Goal: Find specific page/section: Find specific page/section

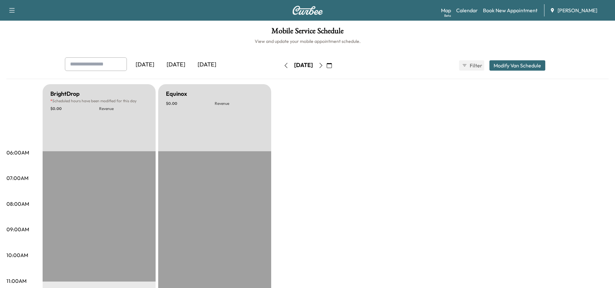
click at [284, 66] on icon "button" at bounding box center [286, 65] width 5 height 5
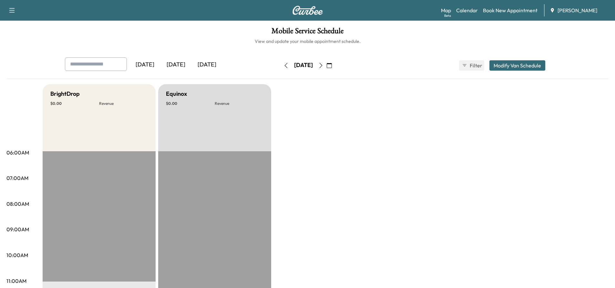
click at [281, 66] on button "button" at bounding box center [286, 65] width 11 height 10
click at [149, 66] on div "[DATE]" at bounding box center [145, 64] width 31 height 15
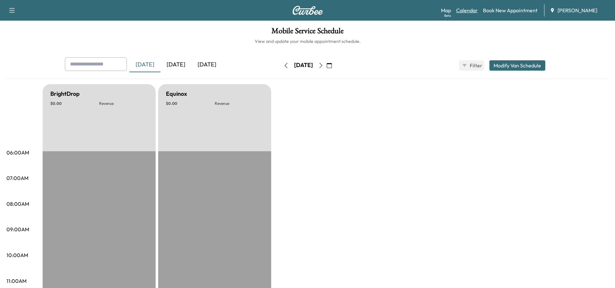
click at [467, 12] on link "Calendar" at bounding box center [467, 10] width 22 height 8
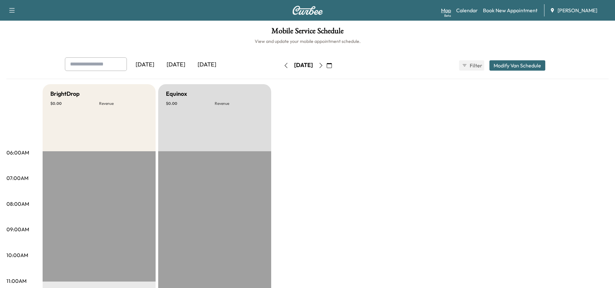
click at [445, 11] on link "Map Beta" at bounding box center [446, 10] width 10 height 8
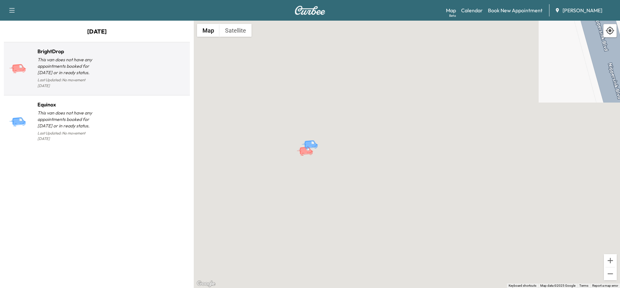
click at [52, 75] on p "This van does not have any appointments booked for [DATE] or in ready status." at bounding box center [66, 66] width 59 height 19
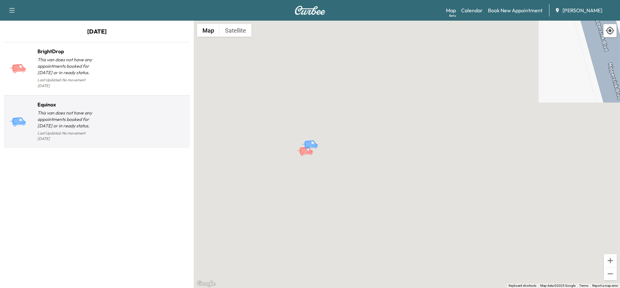
click at [64, 116] on p "This van does not have any appointments booked for [DATE] or in ready status." at bounding box center [66, 119] width 59 height 19
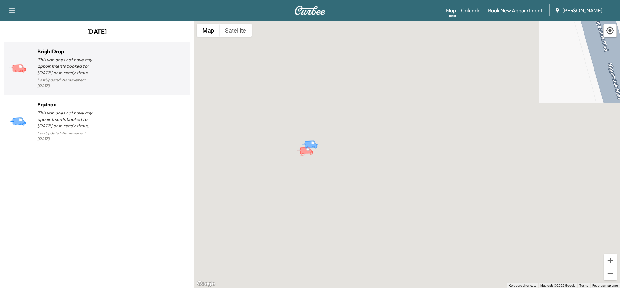
click at [76, 66] on p "This van does not have any appointments booked for [DATE] or in ready status." at bounding box center [66, 66] width 59 height 19
drag, startPoint x: 84, startPoint y: 117, endPoint x: 88, endPoint y: 82, distance: 35.1
click at [84, 117] on p "This van does not have any appointments booked for [DATE] or in ready status." at bounding box center [66, 119] width 59 height 19
click at [85, 78] on p "Last Updated: No movement [DATE]" at bounding box center [66, 83] width 59 height 14
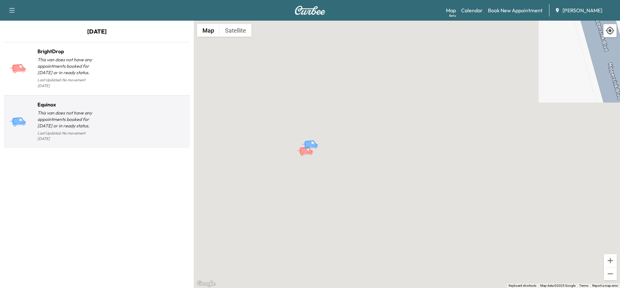
drag, startPoint x: 99, startPoint y: 126, endPoint x: 97, endPoint y: 93, distance: 32.3
click at [99, 125] on div at bounding box center [142, 124] width 90 height 37
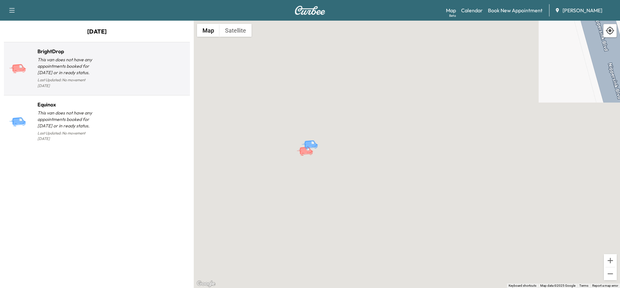
click at [82, 69] on p "This van does not have any appointments booked for [DATE] or in ready status." at bounding box center [66, 66] width 59 height 19
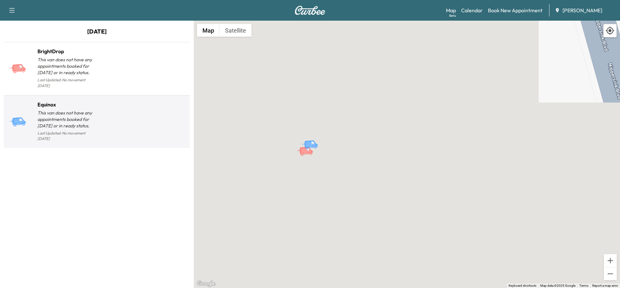
drag, startPoint x: 85, startPoint y: 105, endPoint x: 93, endPoint y: 70, distance: 36.5
click at [85, 103] on div "Equinox This van does not have any appointments booked for [DATE] or in ready s…" at bounding box center [66, 115] width 59 height 28
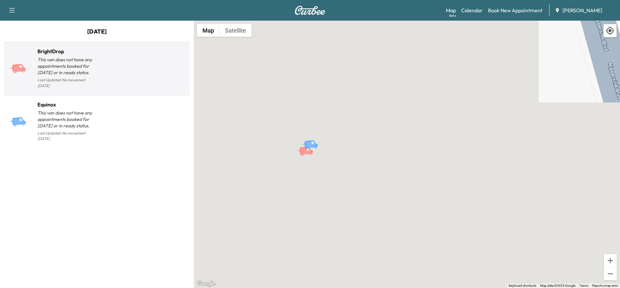
click at [92, 68] on p "This van does not have any appointments booked for [DATE] or in ready status." at bounding box center [66, 66] width 59 height 19
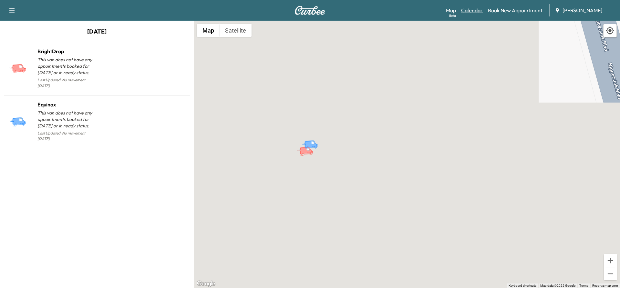
click at [478, 12] on link "Calendar" at bounding box center [472, 10] width 22 height 8
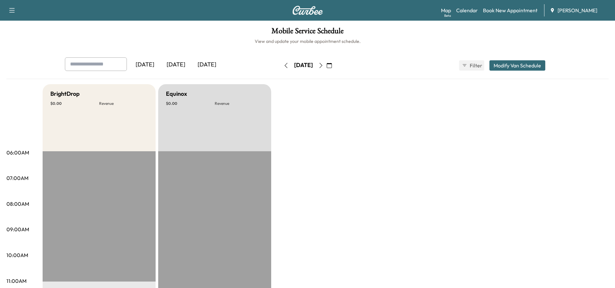
click at [324, 67] on icon "button" at bounding box center [320, 65] width 5 height 5
click at [324, 66] on icon "button" at bounding box center [320, 65] width 5 height 5
